Goal: Book appointment/travel/reservation

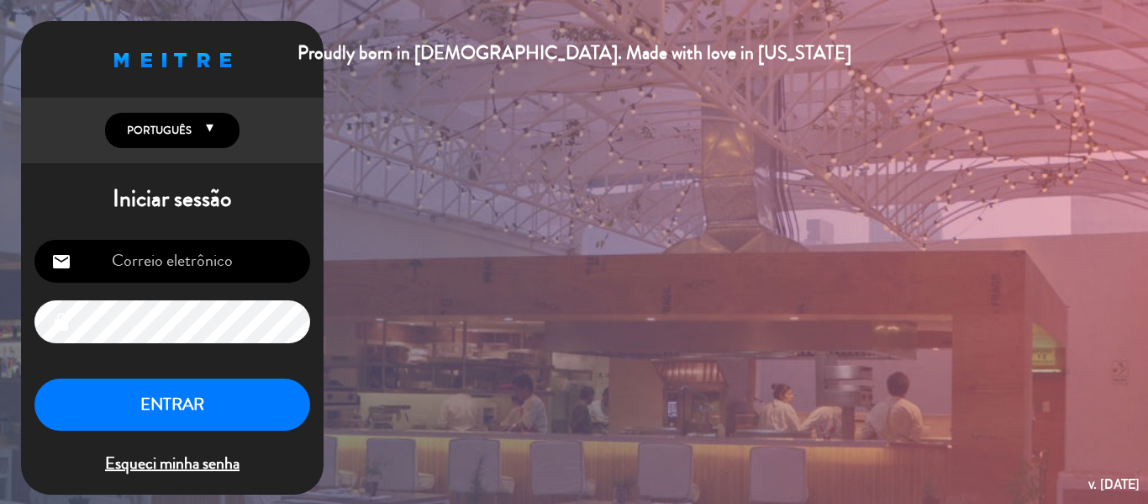
type input "[EMAIL_ADDRESS][DOMAIN_NAME]"
click at [196, 407] on button "ENTRAR" at bounding box center [172, 404] width 276 height 53
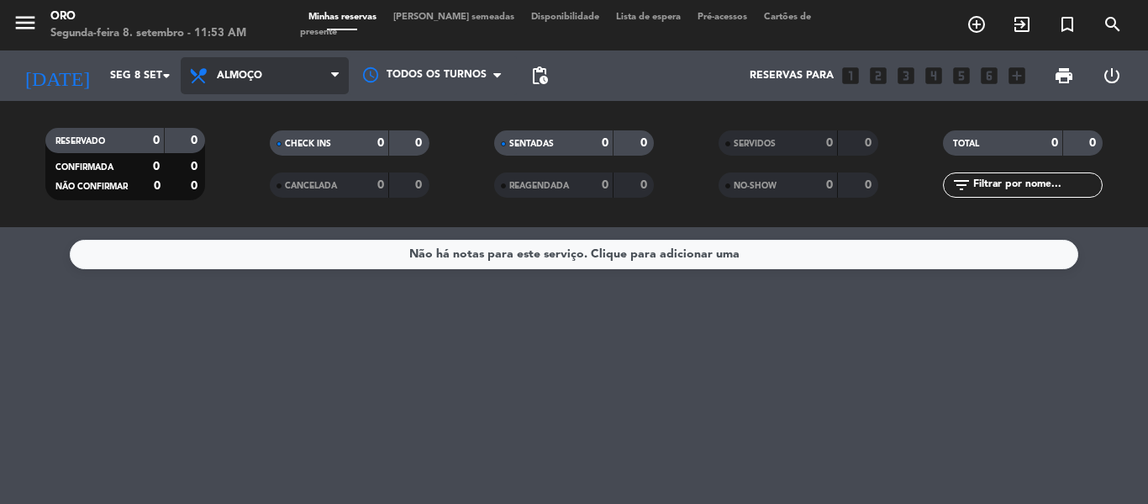
click at [235, 77] on span "Almoço" at bounding box center [239, 76] width 45 height 12
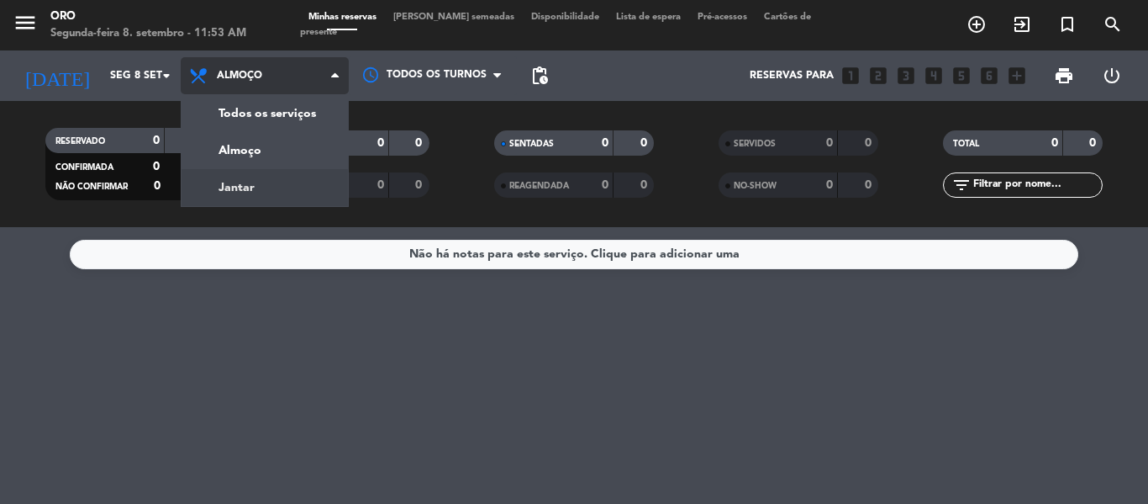
click at [247, 182] on div "menu Oro Segunda-feira 8. setembro - 11:53 AM Minhas reservas Mesas semeadas Di…" at bounding box center [574, 113] width 1148 height 227
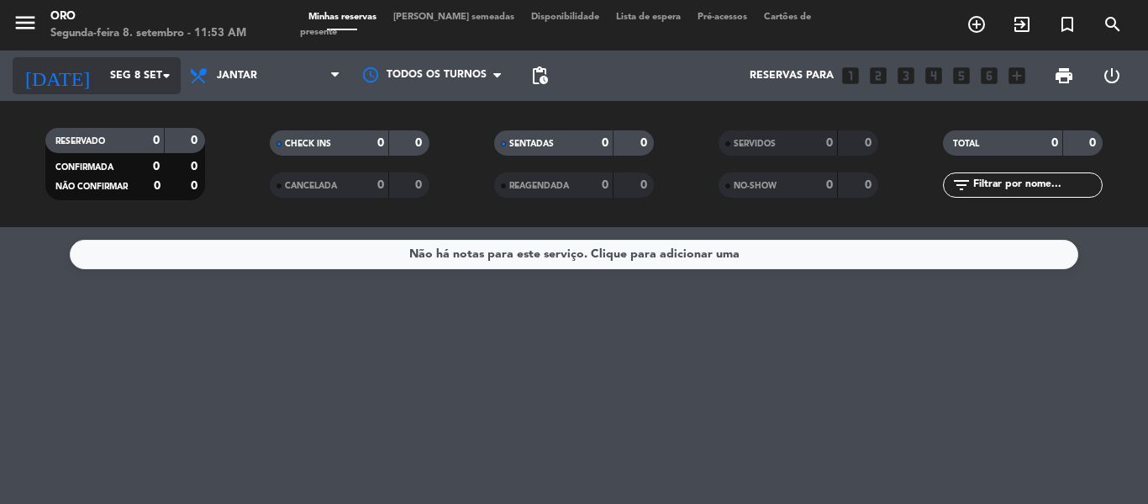
click at [158, 73] on icon "arrow_drop_down" at bounding box center [166, 76] width 20 height 20
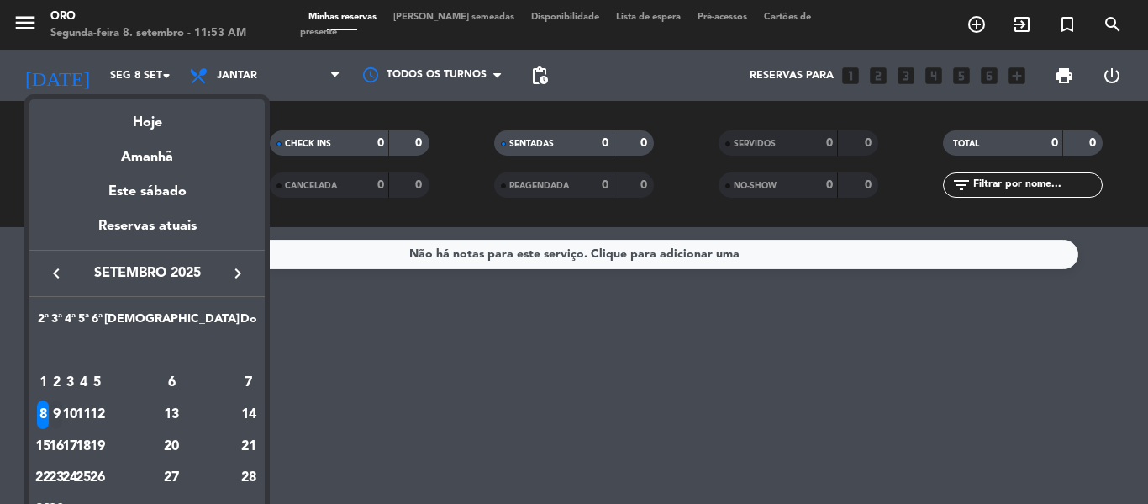
click at [63, 410] on div "9" at bounding box center [56, 414] width 13 height 29
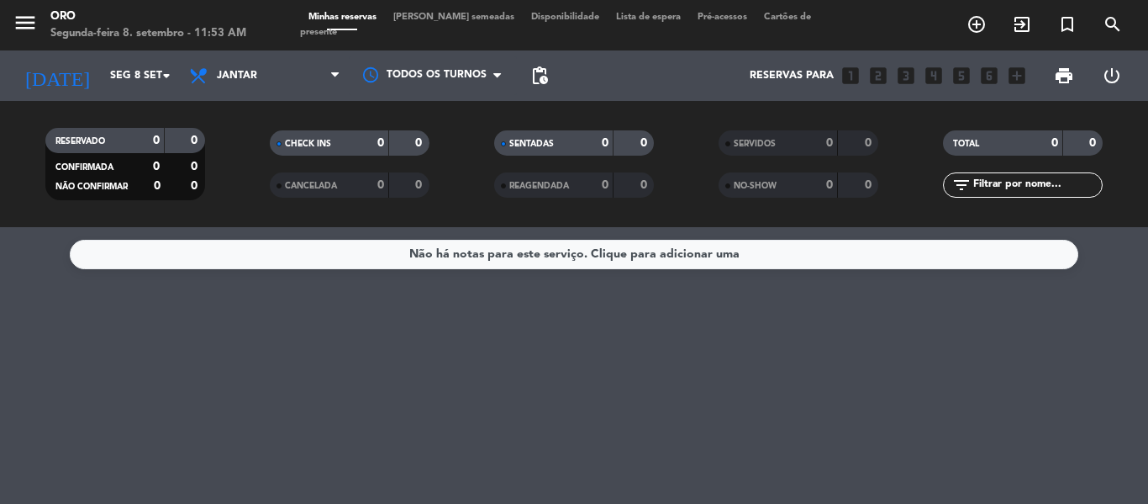
type input "Ter 9 set"
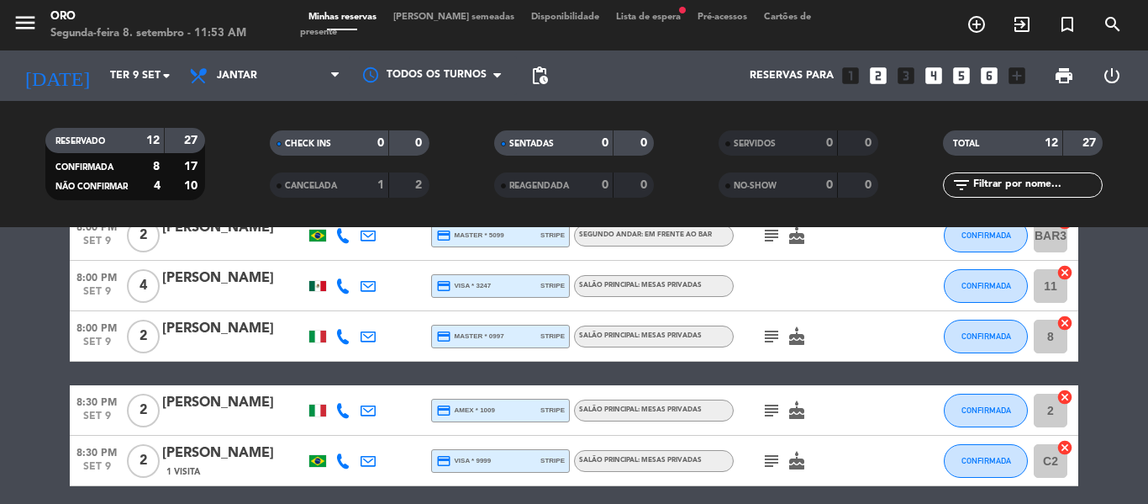
scroll to position [504, 0]
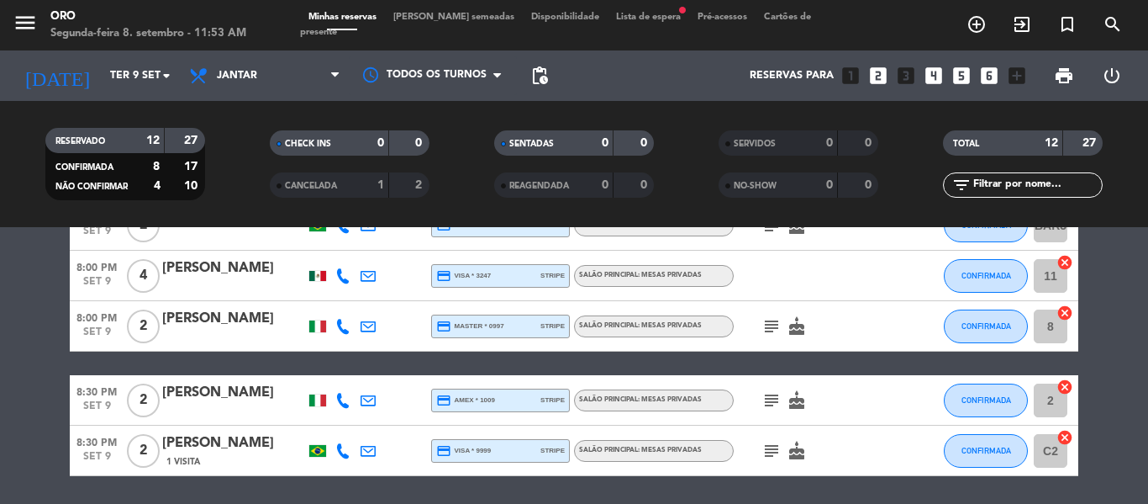
click at [878, 72] on icon "looks_two" at bounding box center [879, 76] width 22 height 22
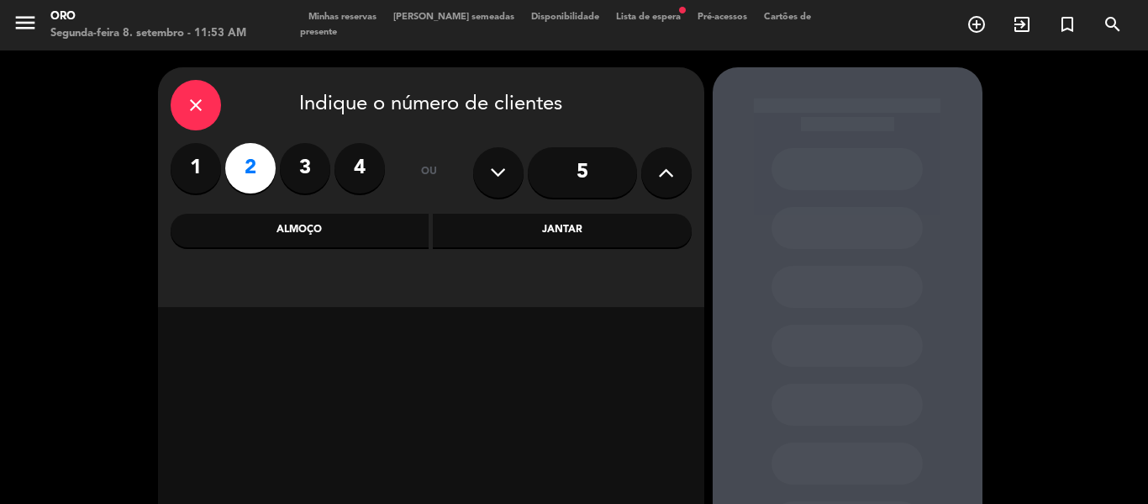
click at [610, 236] on div "Jantar" at bounding box center [562, 231] width 259 height 34
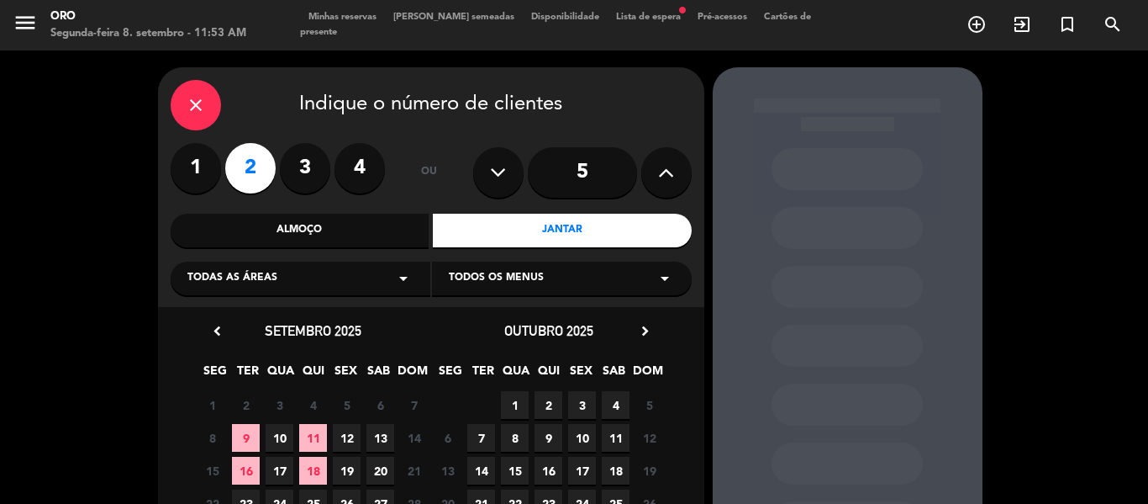
click at [244, 436] on span "9" at bounding box center [246, 438] width 28 height 28
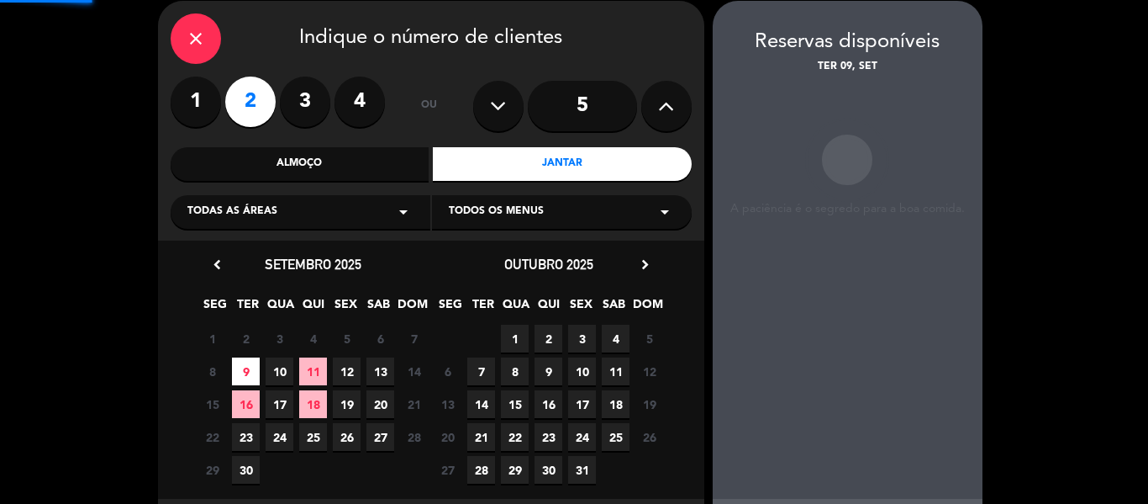
scroll to position [67, 0]
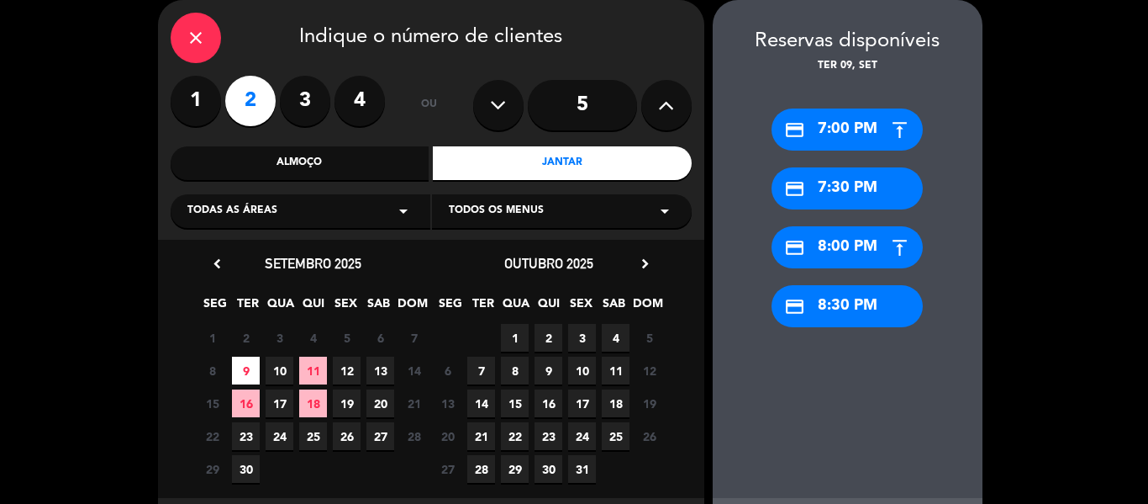
click at [866, 183] on div "credit_card 7:30 PM" at bounding box center [847, 188] width 151 height 42
